Goal: Find contact information: Find contact information

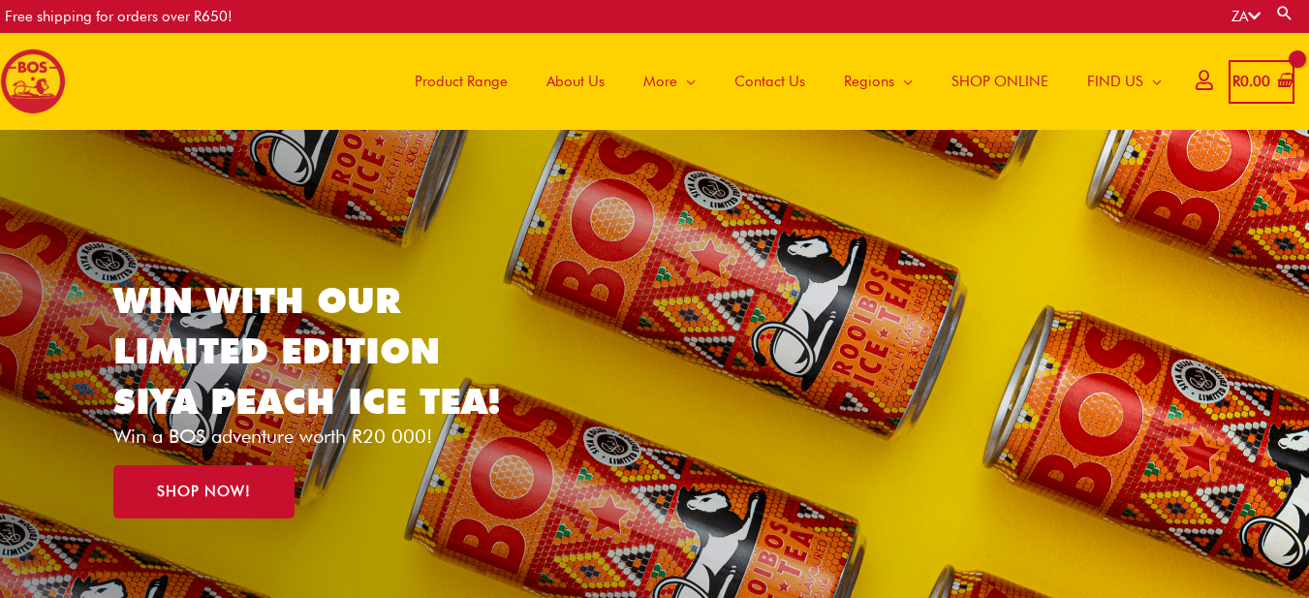
click at [761, 80] on span "Contact Us" at bounding box center [769, 81] width 71 height 58
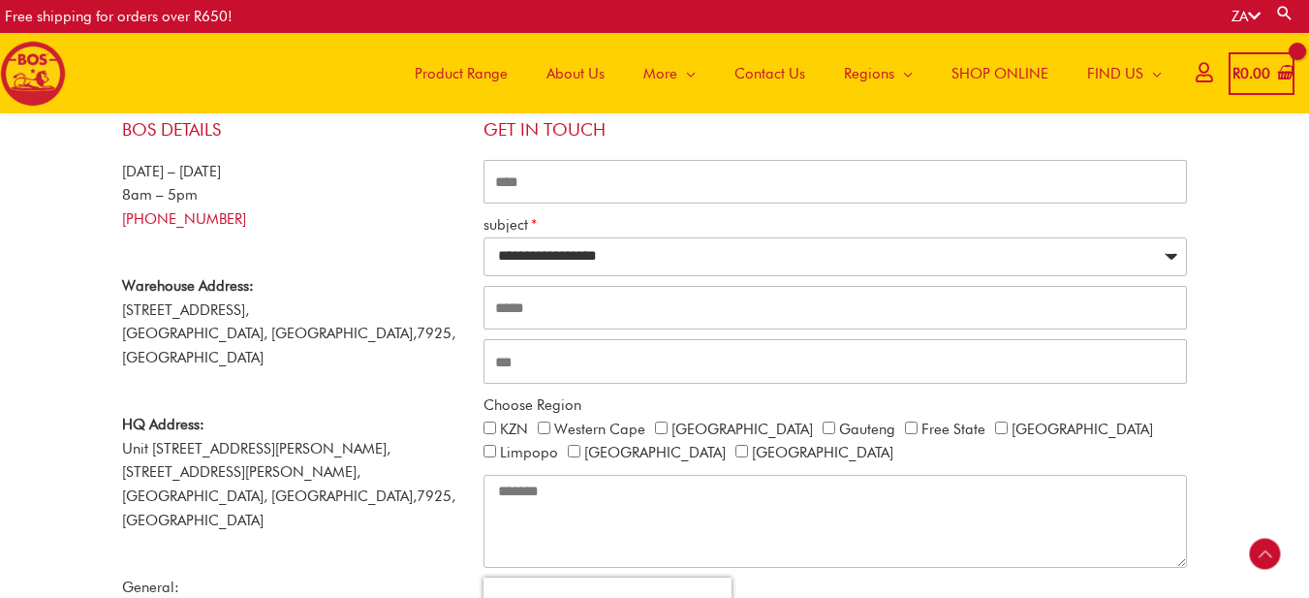
scroll to position [291, 0]
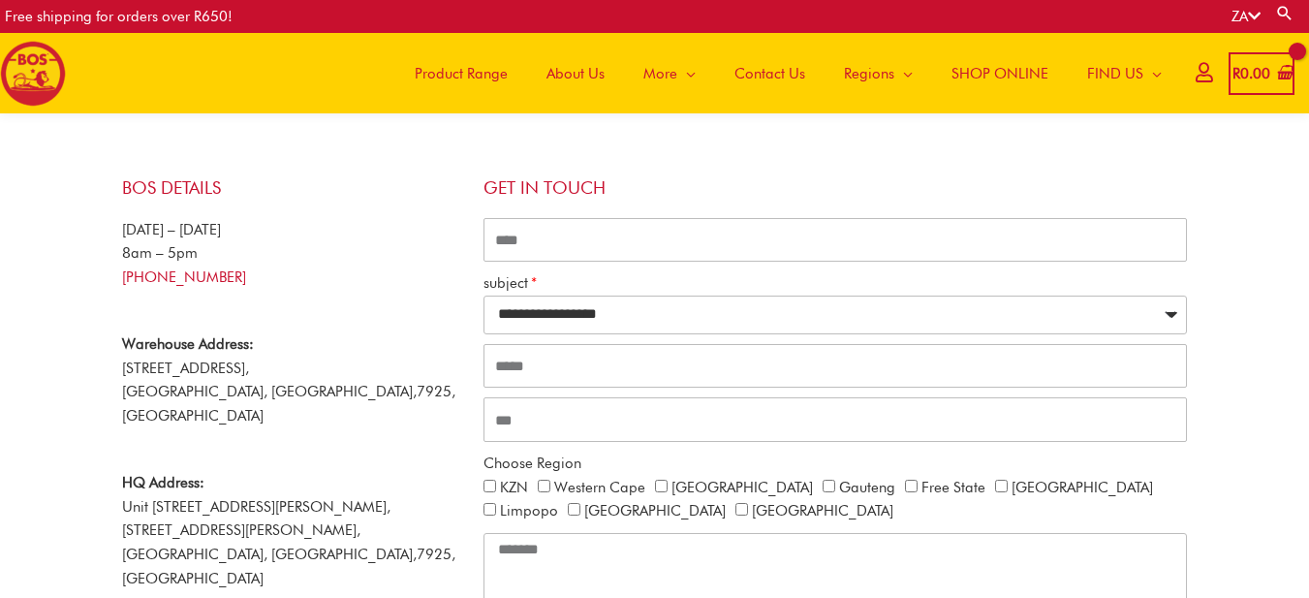
click at [455, 76] on span "Product Range" at bounding box center [461, 74] width 93 height 58
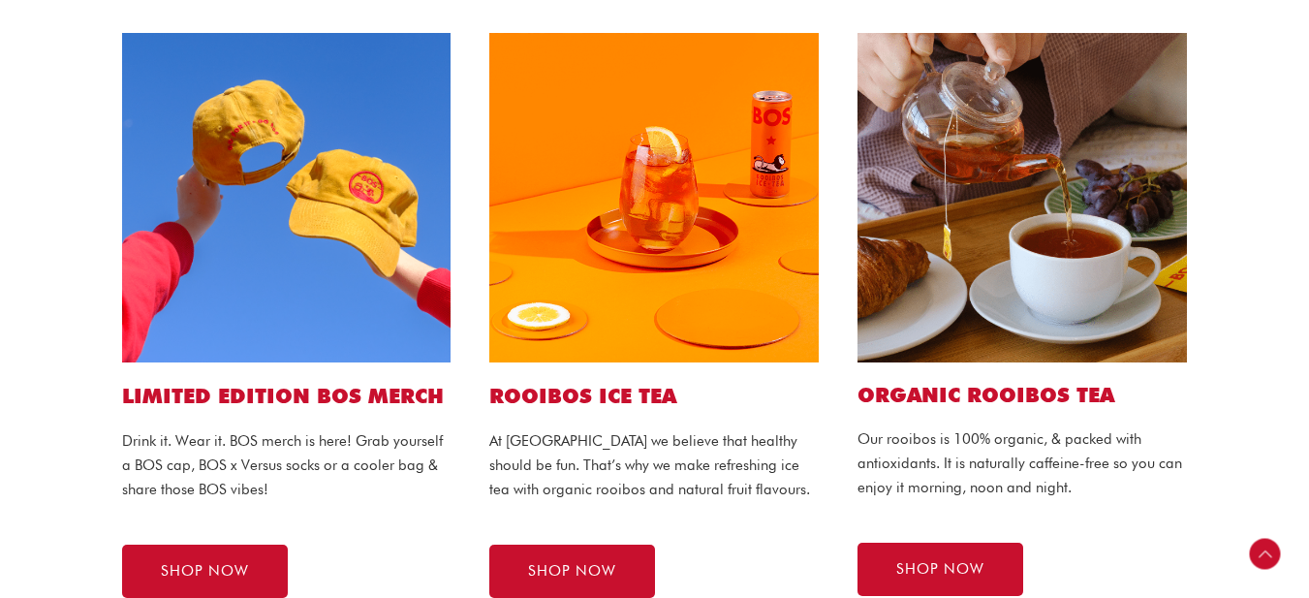
scroll to position [484, 0]
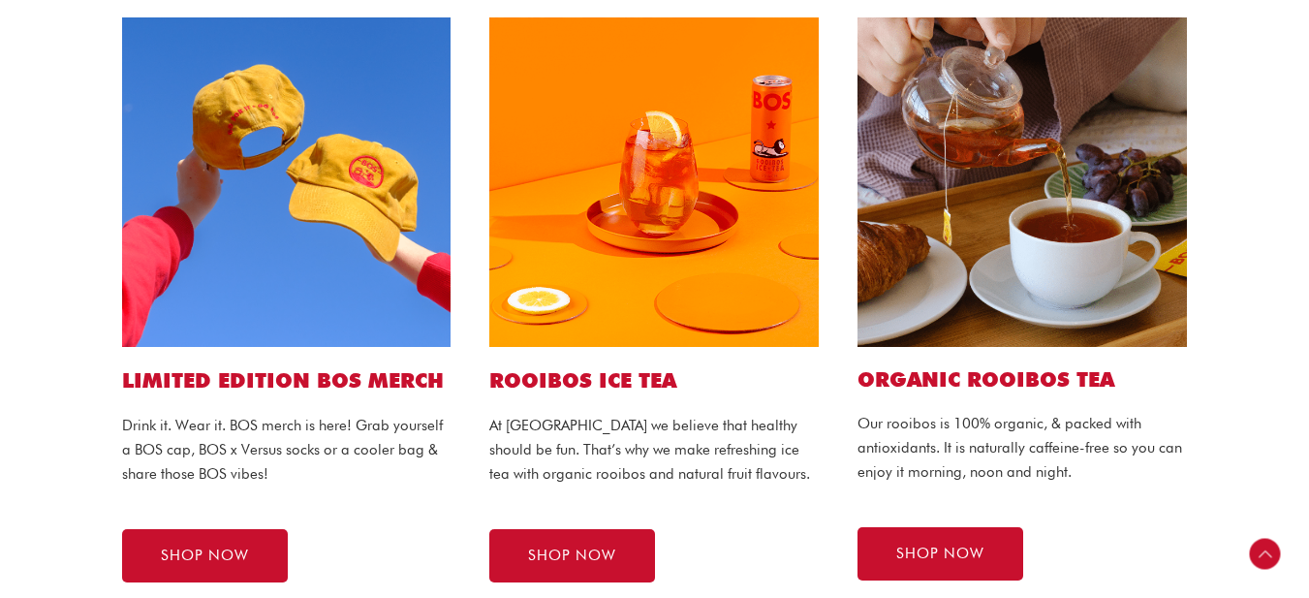
click at [590, 140] on img at bounding box center [653, 181] width 329 height 329
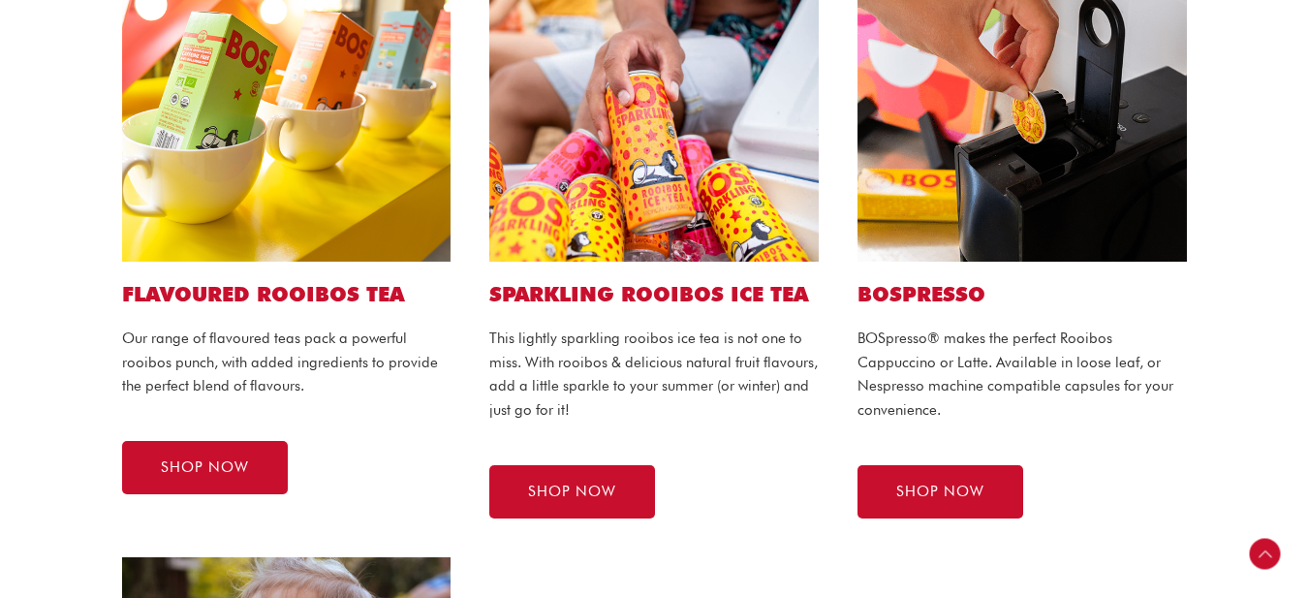
scroll to position [1178, 0]
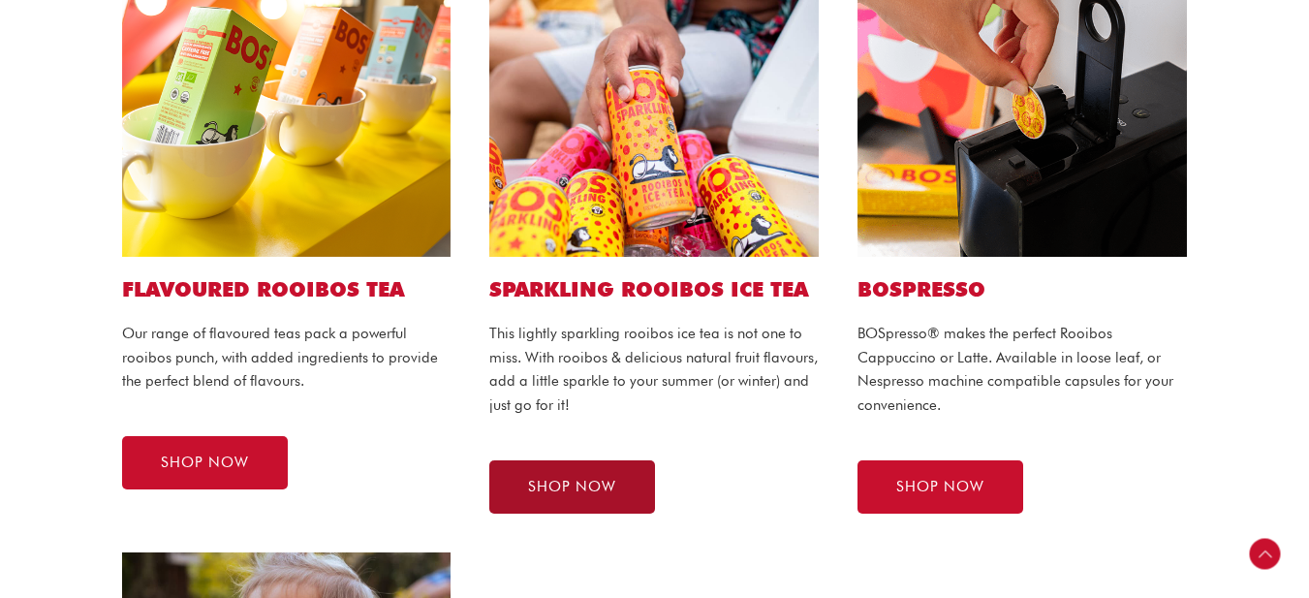
click at [595, 492] on span "SHOP NOW" at bounding box center [572, 487] width 88 height 15
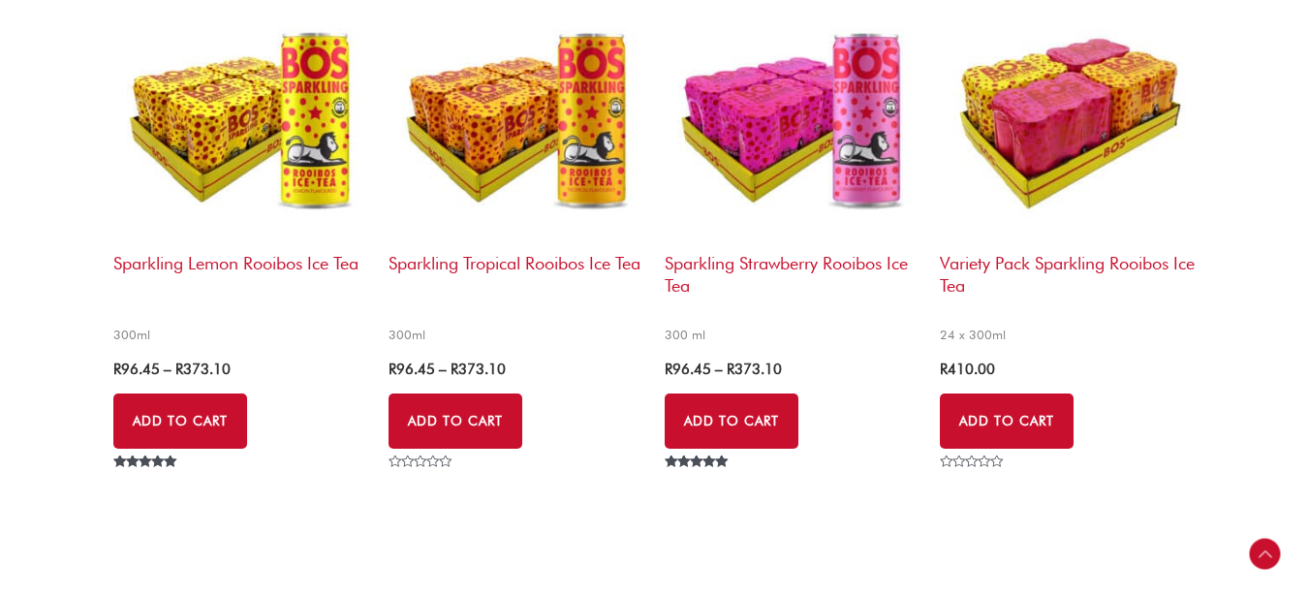
scroll to position [775, 0]
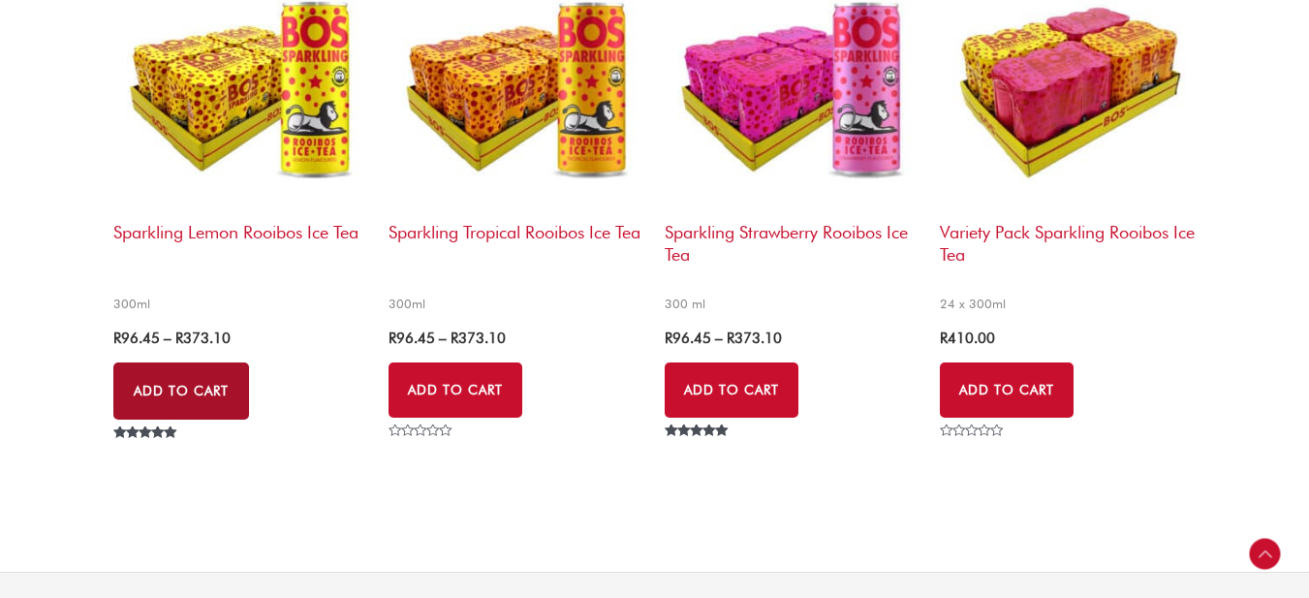
click at [183, 387] on link "Add to Cart" at bounding box center [181, 391] width 136 height 58
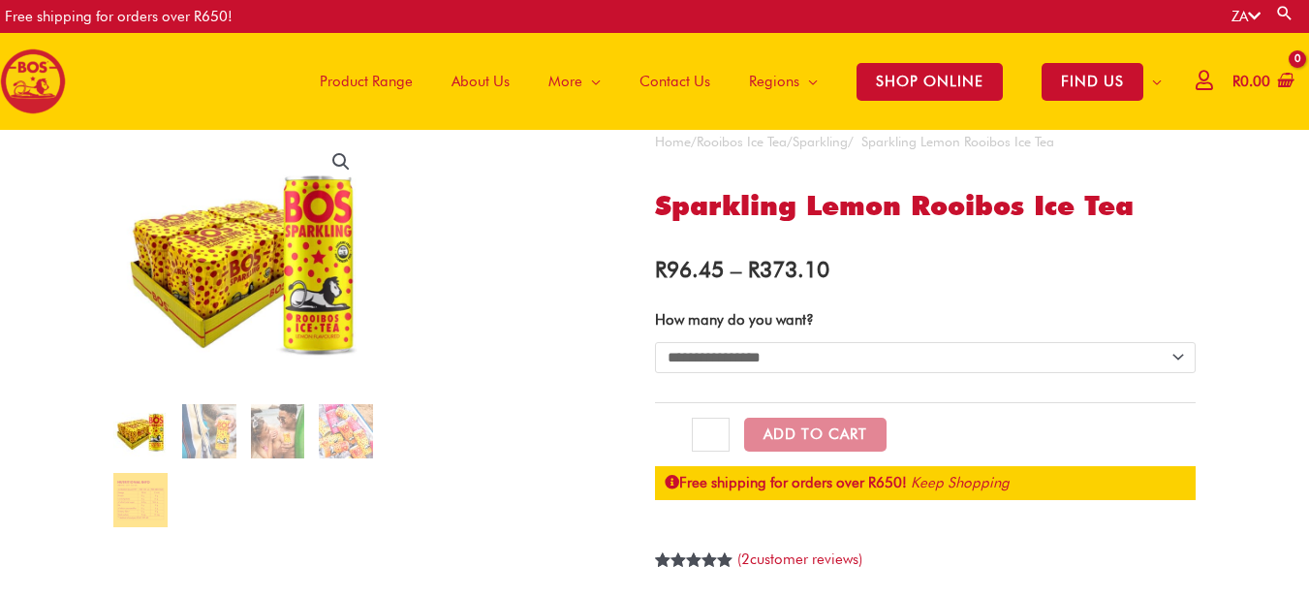
click at [1181, 358] on select "**********" at bounding box center [926, 357] width 542 height 31
click at [655, 342] on select "**********" at bounding box center [926, 357] width 542 height 31
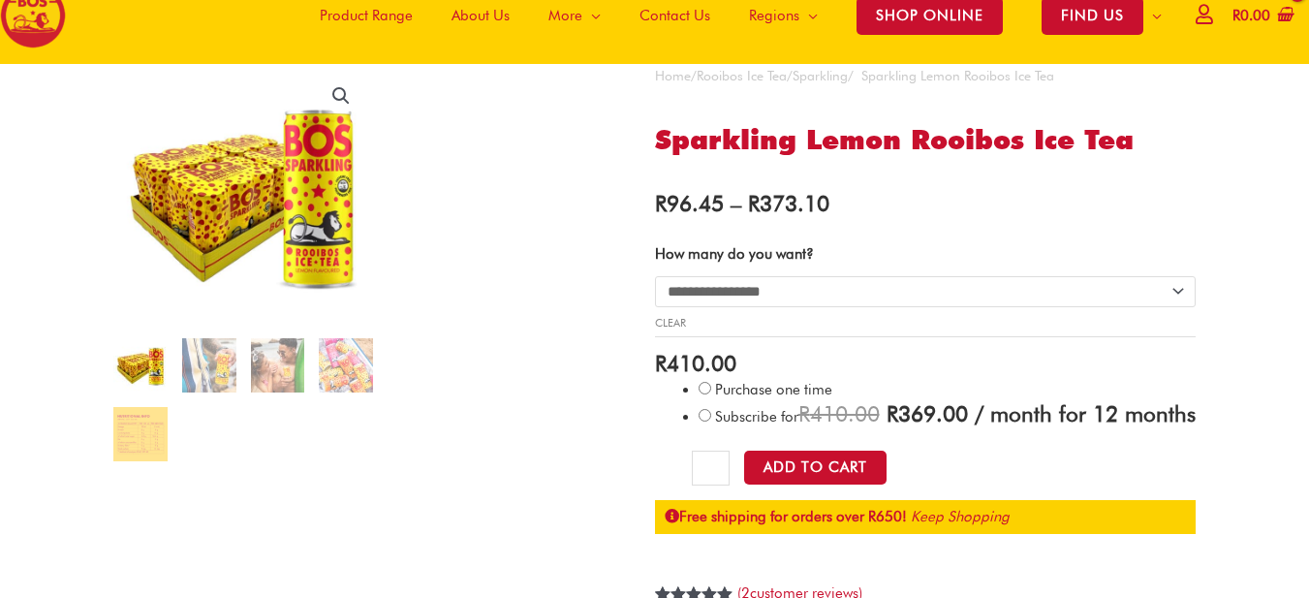
scroll to position [97, 0]
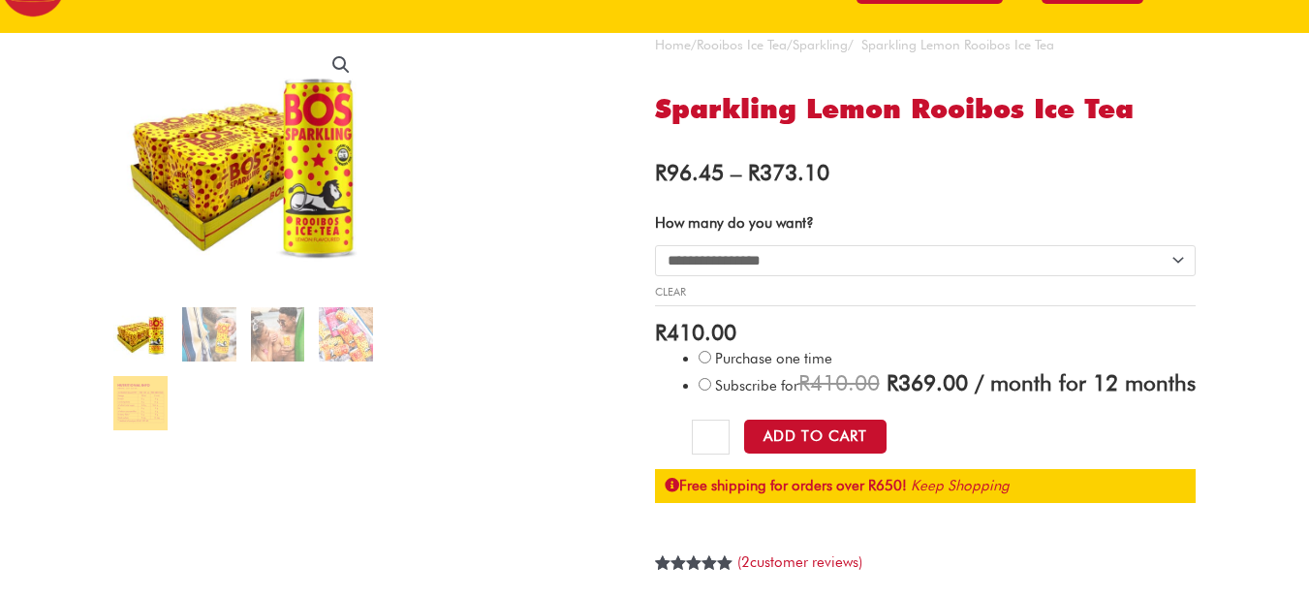
click at [1178, 263] on select "**********" at bounding box center [926, 260] width 542 height 31
click at [655, 245] on select "**********" at bounding box center [926, 260] width 542 height 31
select select "******"
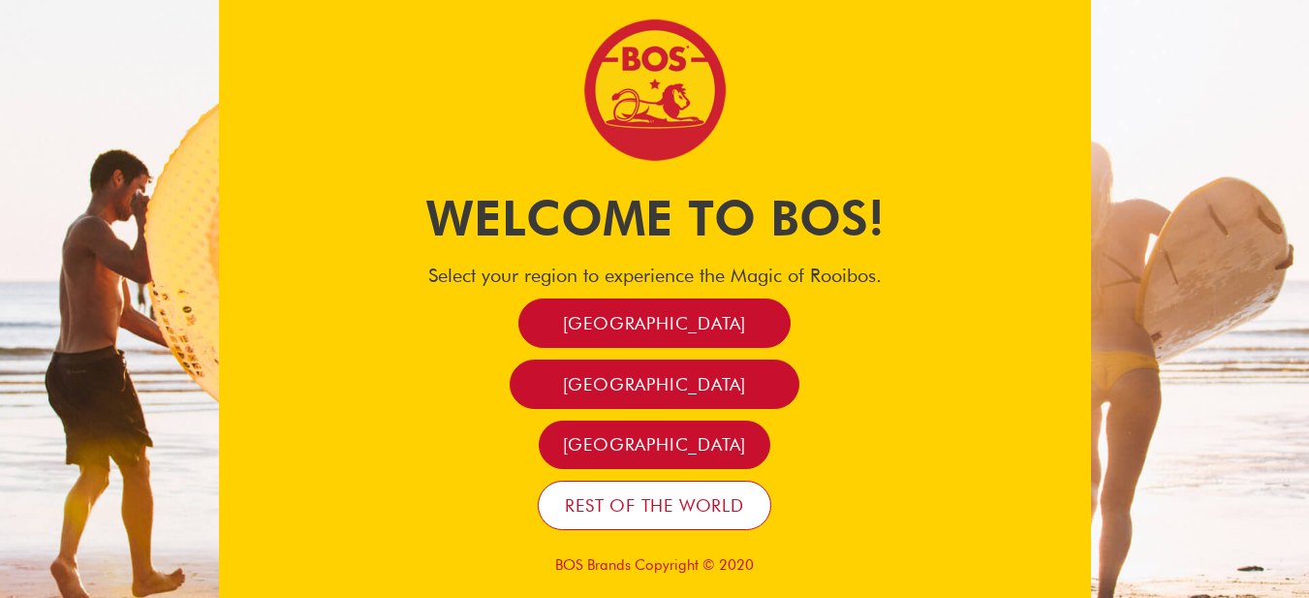
click at [687, 511] on span "Rest of the world" at bounding box center [654, 505] width 179 height 22
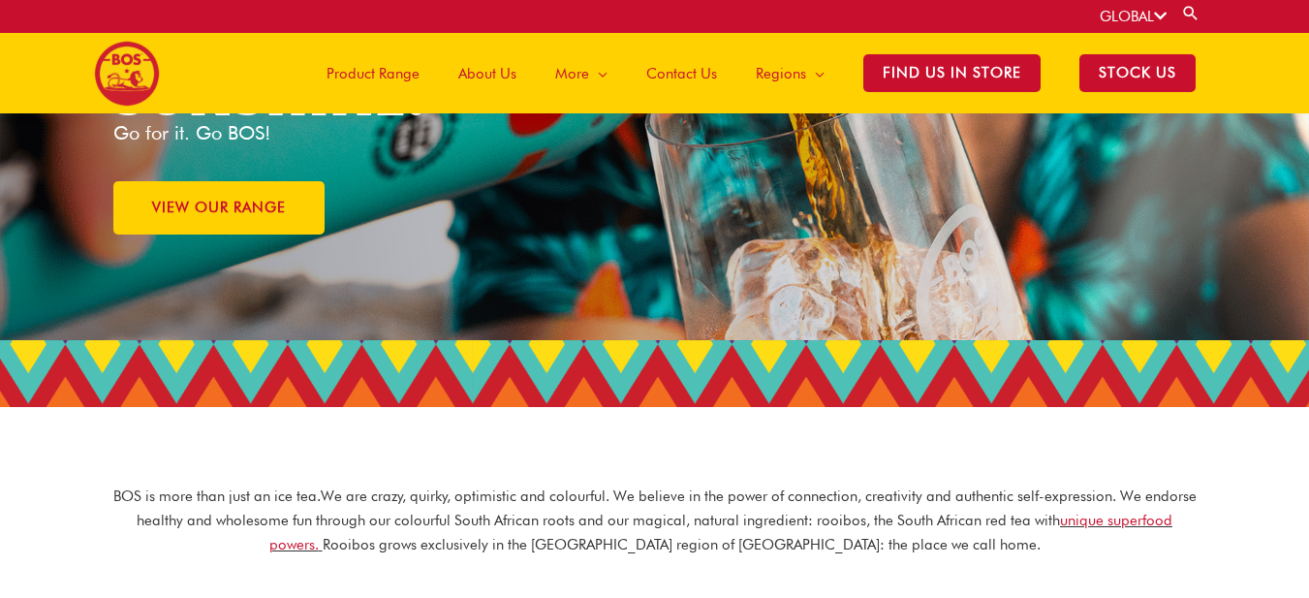
scroll to position [174, 0]
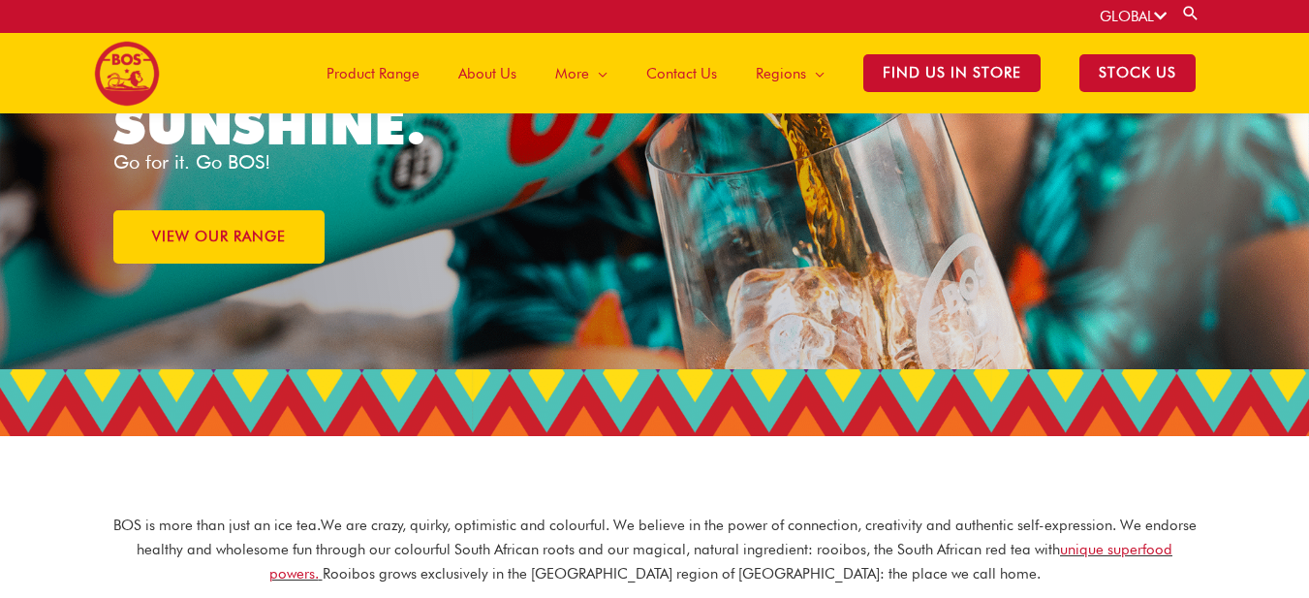
click at [390, 77] on span "Product Range" at bounding box center [373, 74] width 93 height 58
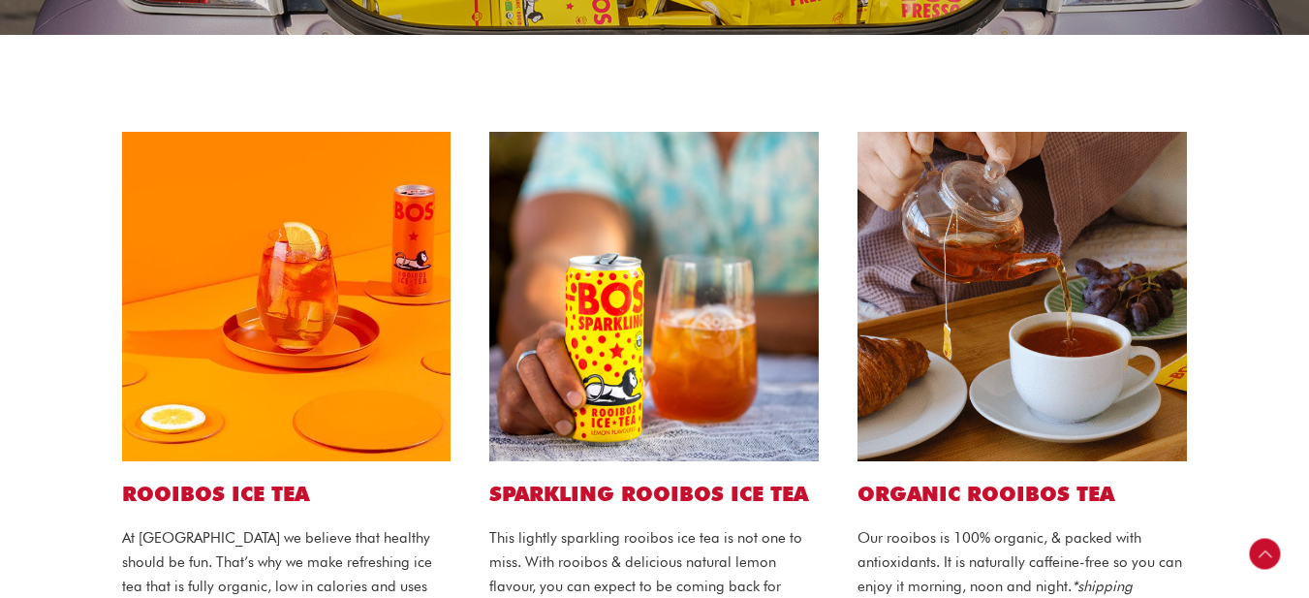
scroll to position [581, 0]
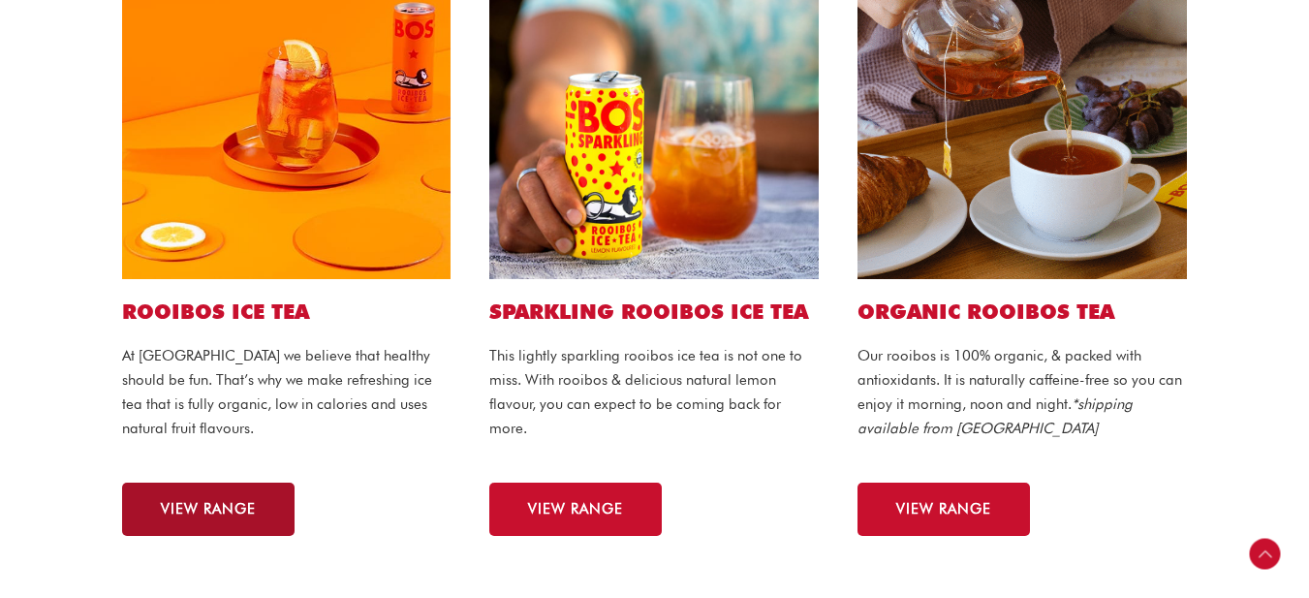
click at [187, 508] on span "VIEW RANGE" at bounding box center [208, 509] width 95 height 15
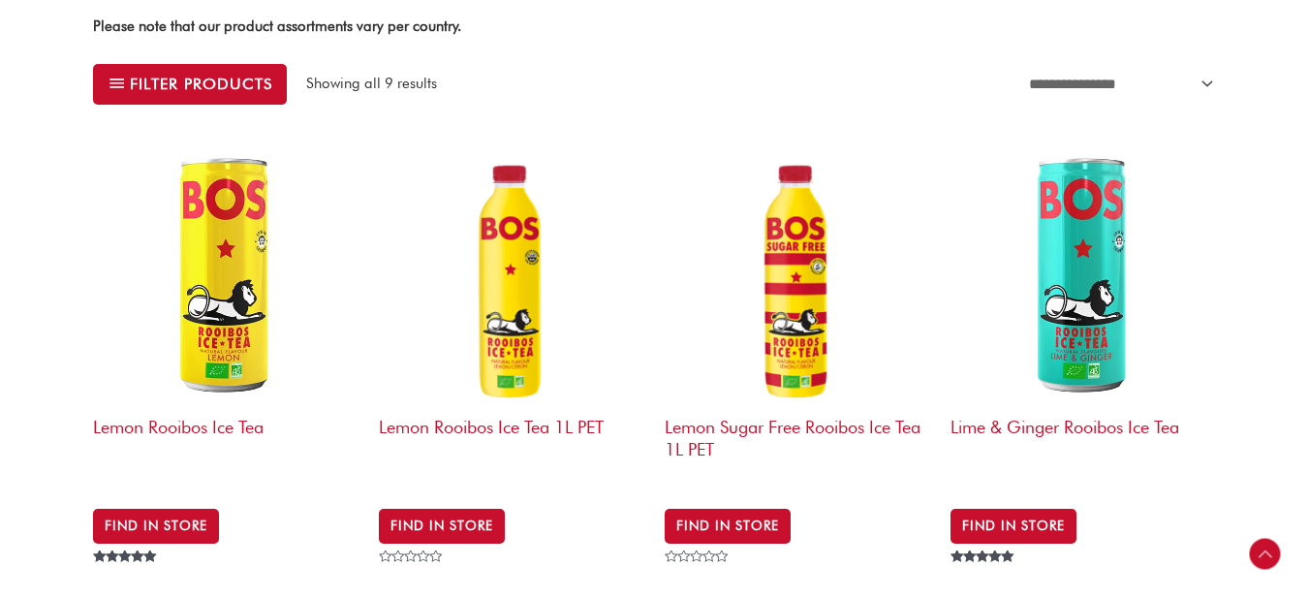
scroll to position [659, 0]
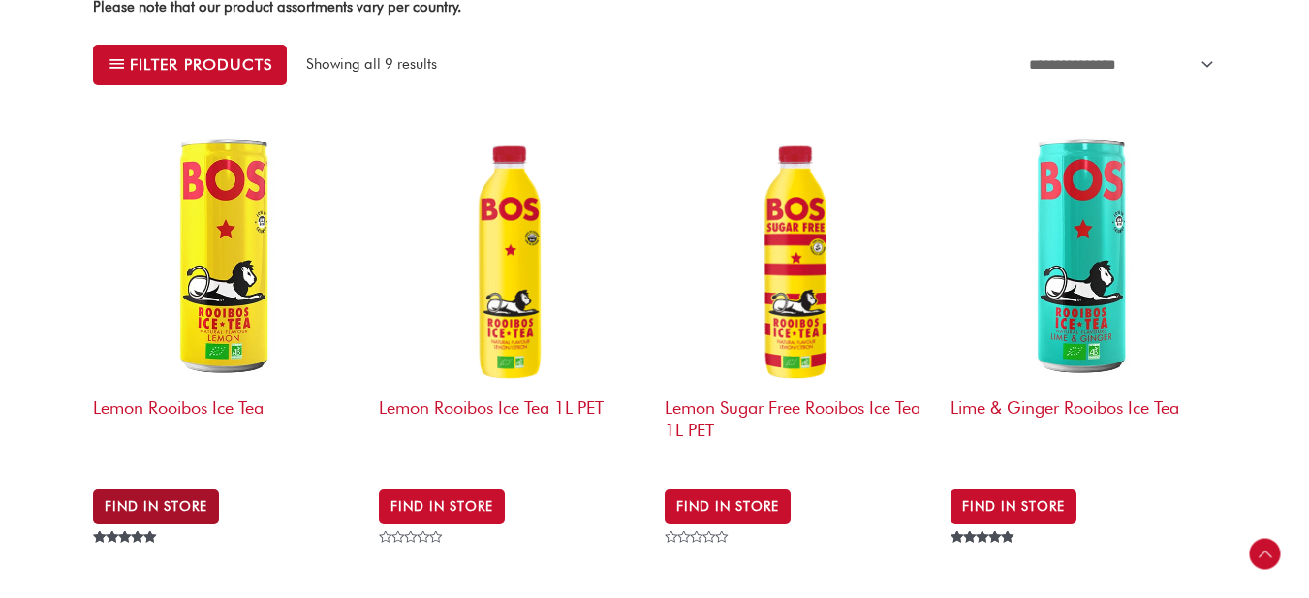
click at [176, 494] on link "Find in Store" at bounding box center [156, 506] width 126 height 35
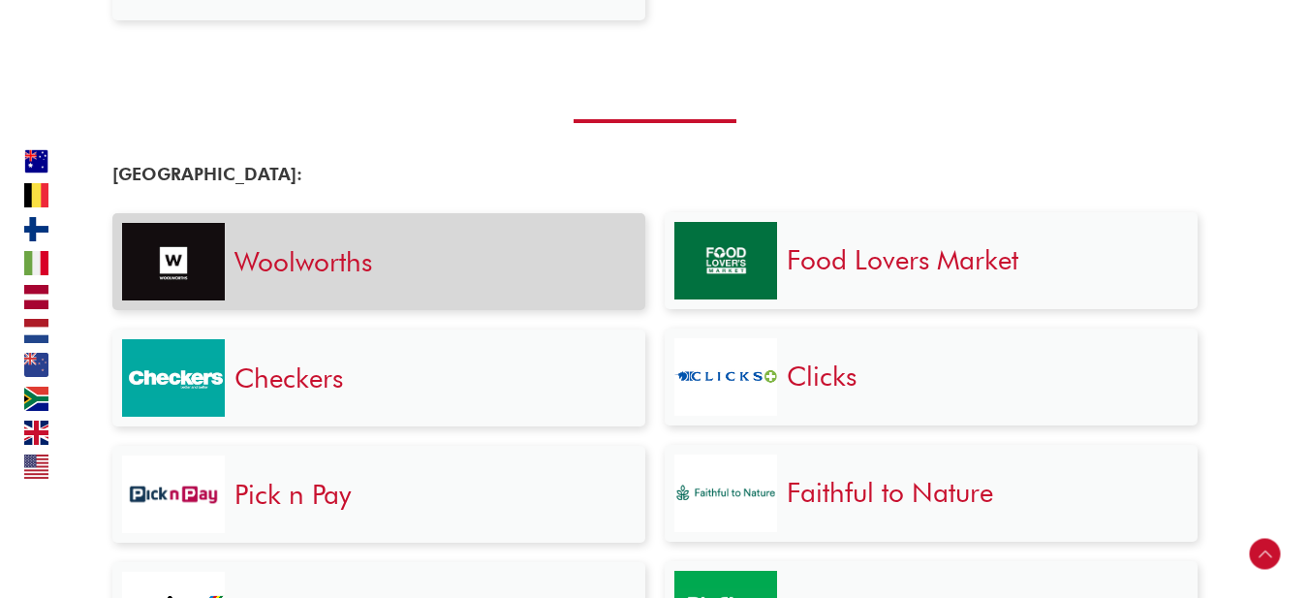
scroll to position [3202, 0]
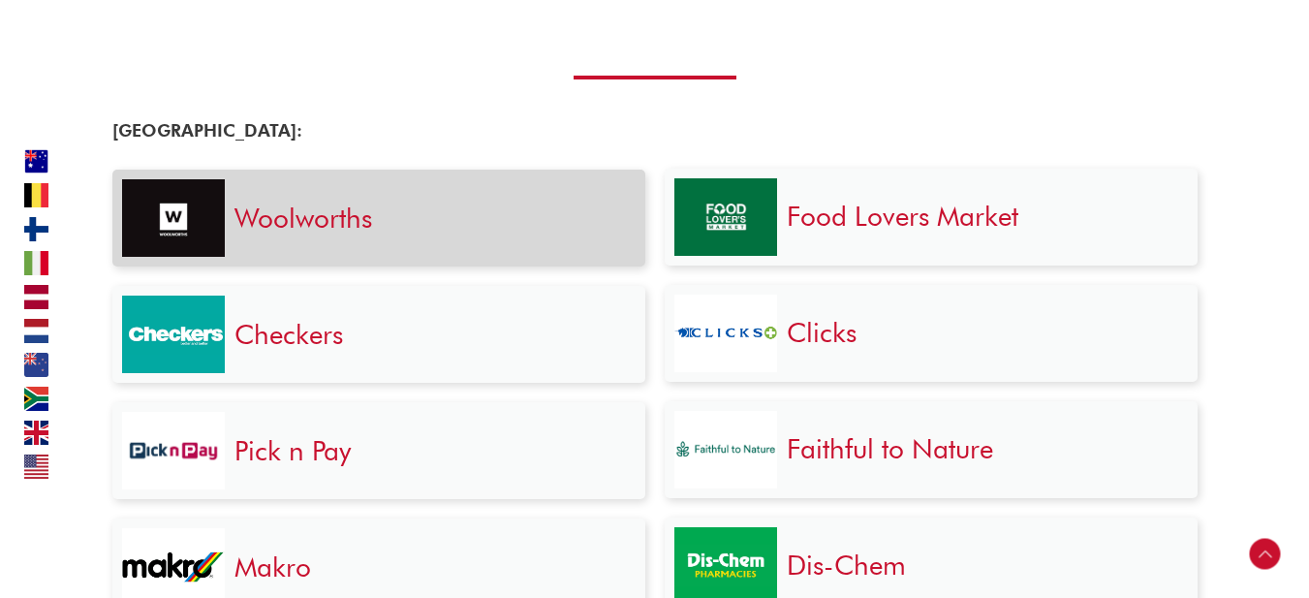
click at [354, 235] on h3 "Woolworths" at bounding box center [429, 218] width 391 height 35
click at [291, 222] on link "Woolworths" at bounding box center [303, 218] width 138 height 33
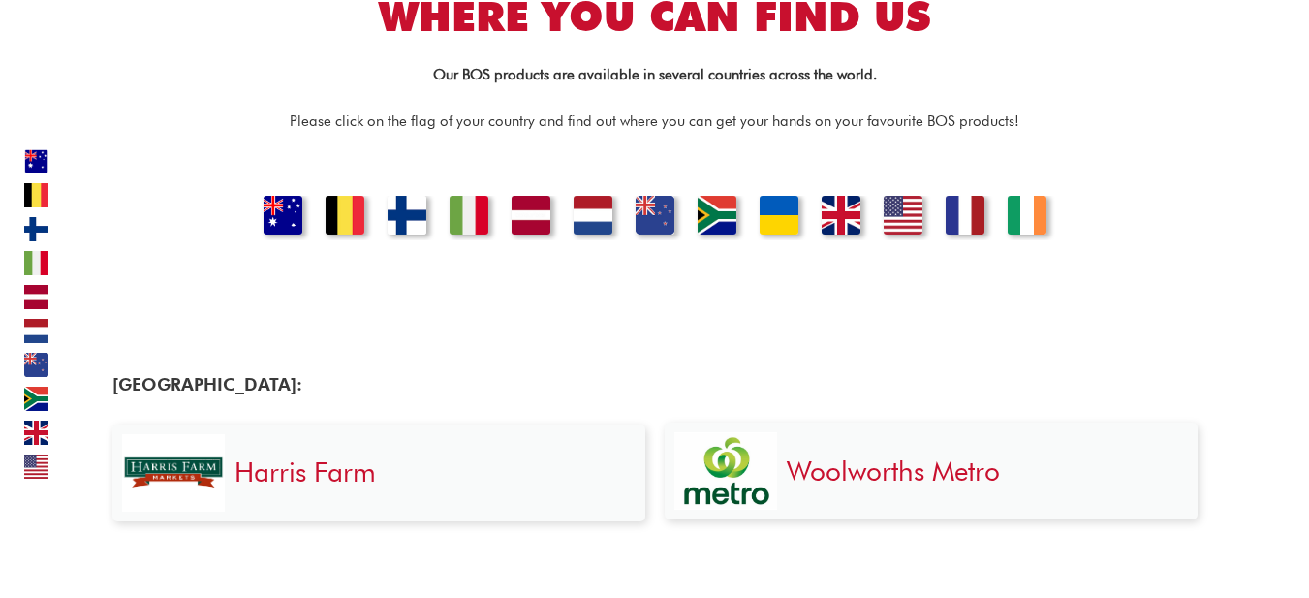
scroll to position [0, 0]
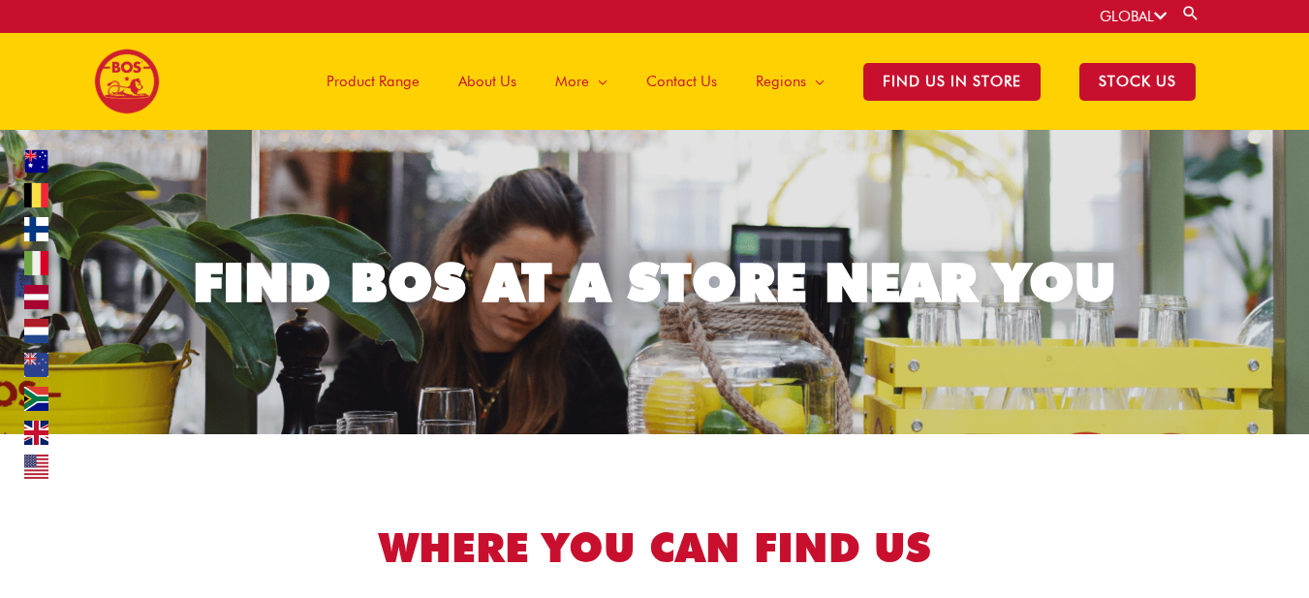
click at [507, 80] on span "About Us" at bounding box center [487, 81] width 58 height 58
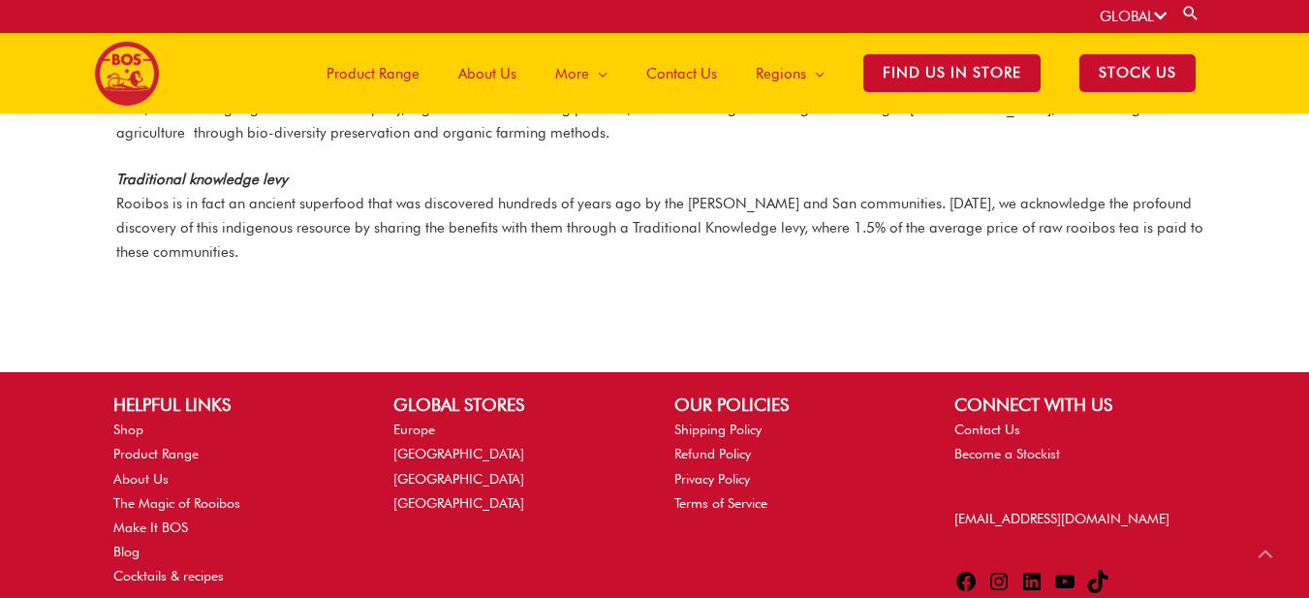
scroll to position [2696, 0]
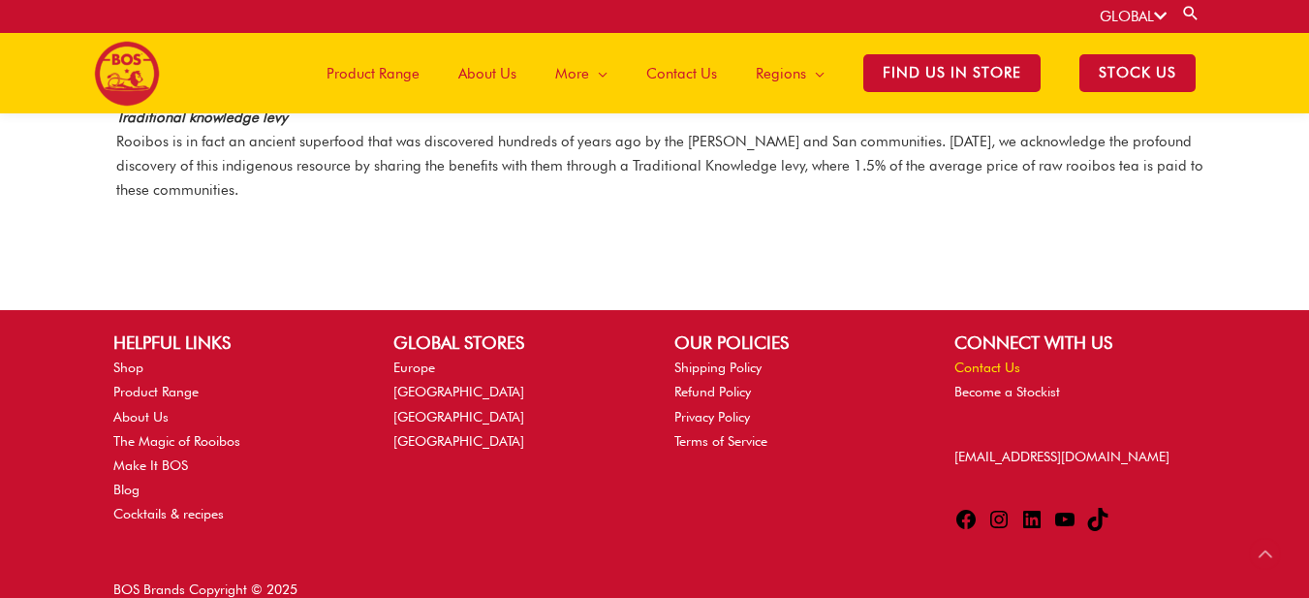
click at [977, 359] on link "Contact Us" at bounding box center [987, 367] width 66 height 16
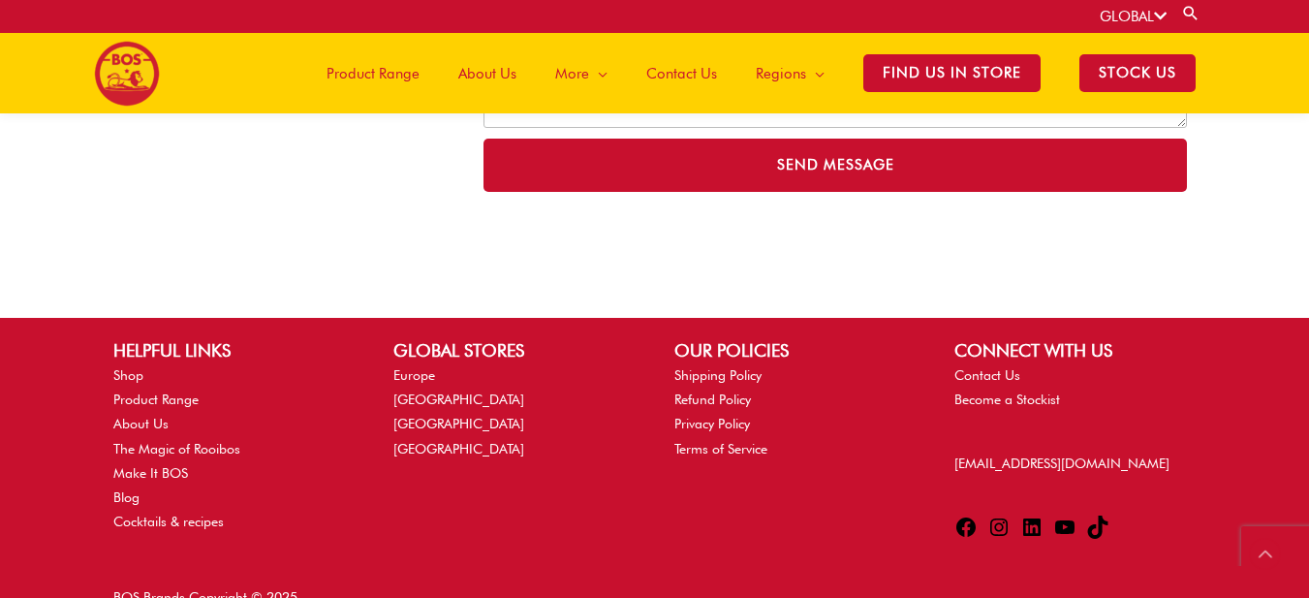
scroll to position [729, 0]
